Goal: Complete application form: Complete application form

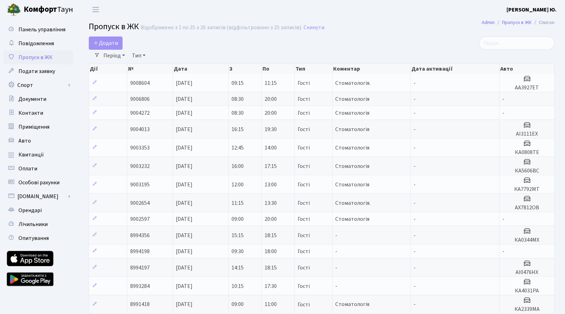
select select "25"
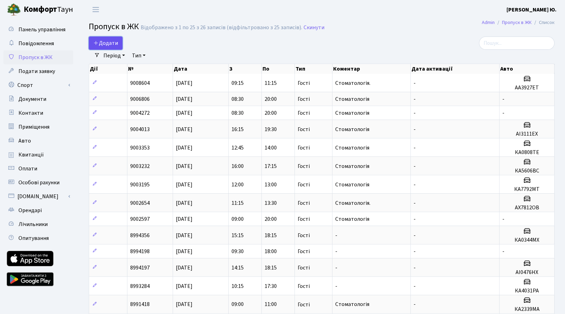
drag, startPoint x: 0, startPoint y: 0, endPoint x: 111, endPoint y: 41, distance: 118.7
click at [111, 41] on span "Додати" at bounding box center [105, 43] width 25 height 8
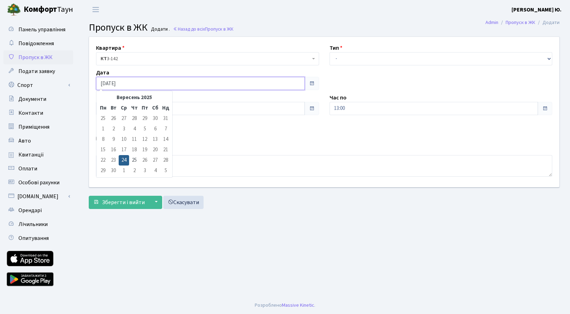
click at [135, 83] on input "[DATE]" at bounding box center [200, 83] width 209 height 13
click at [136, 160] on td "25" at bounding box center [134, 160] width 10 height 10
type input "25.09.2025"
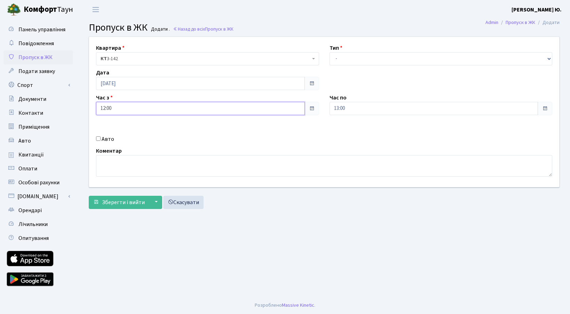
click at [113, 110] on input "12:00" at bounding box center [200, 108] width 209 height 13
click at [113, 185] on icon at bounding box center [115, 187] width 19 height 19
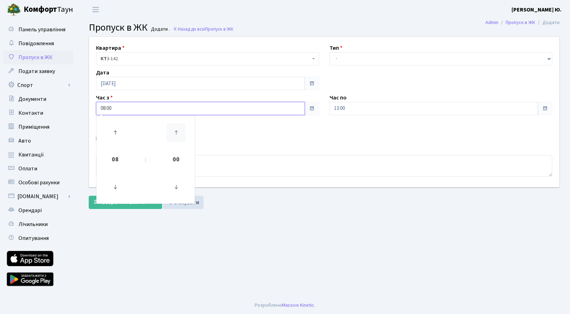
click at [175, 136] on icon at bounding box center [176, 132] width 19 height 19
type input "08:30"
click at [339, 63] on select "- Доставка Таксі Гості Сервіс" at bounding box center [441, 58] width 223 height 13
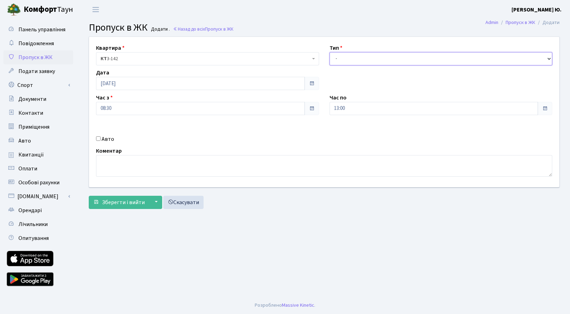
select select "3"
click at [330, 52] on select "- Доставка Таксі Гості Сервіс" at bounding box center [441, 58] width 223 height 13
click at [351, 111] on input "13:00" at bounding box center [434, 108] width 209 height 13
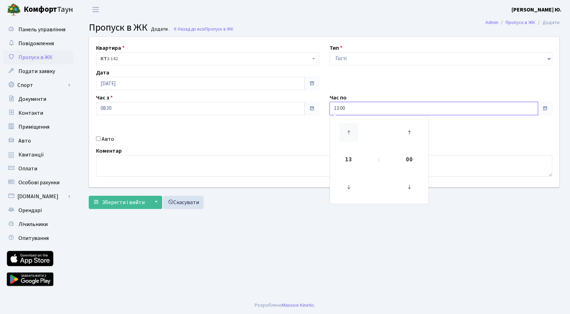
click at [351, 130] on icon at bounding box center [348, 132] width 19 height 19
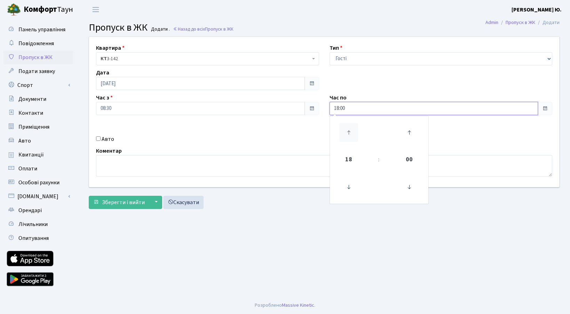
click at [351, 130] on icon at bounding box center [348, 132] width 19 height 19
type input "20:00"
click at [297, 168] on textarea at bounding box center [324, 166] width 456 height 22
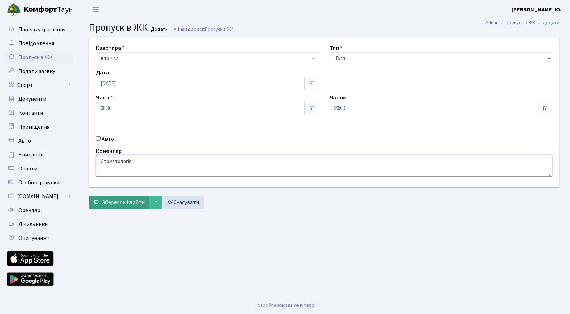
type textarea "Стоматологія."
click at [131, 203] on span "Зберегти і вийти" at bounding box center [123, 203] width 43 height 8
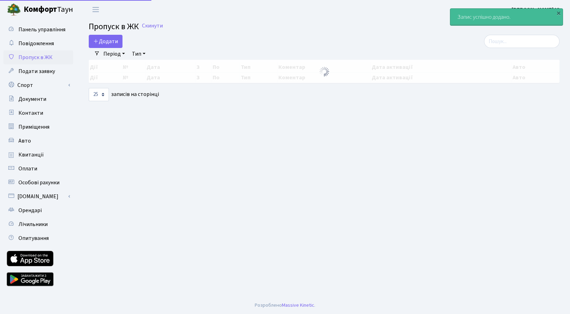
select select "25"
